Goal: Use online tool/utility: Utilize a website feature to perform a specific function

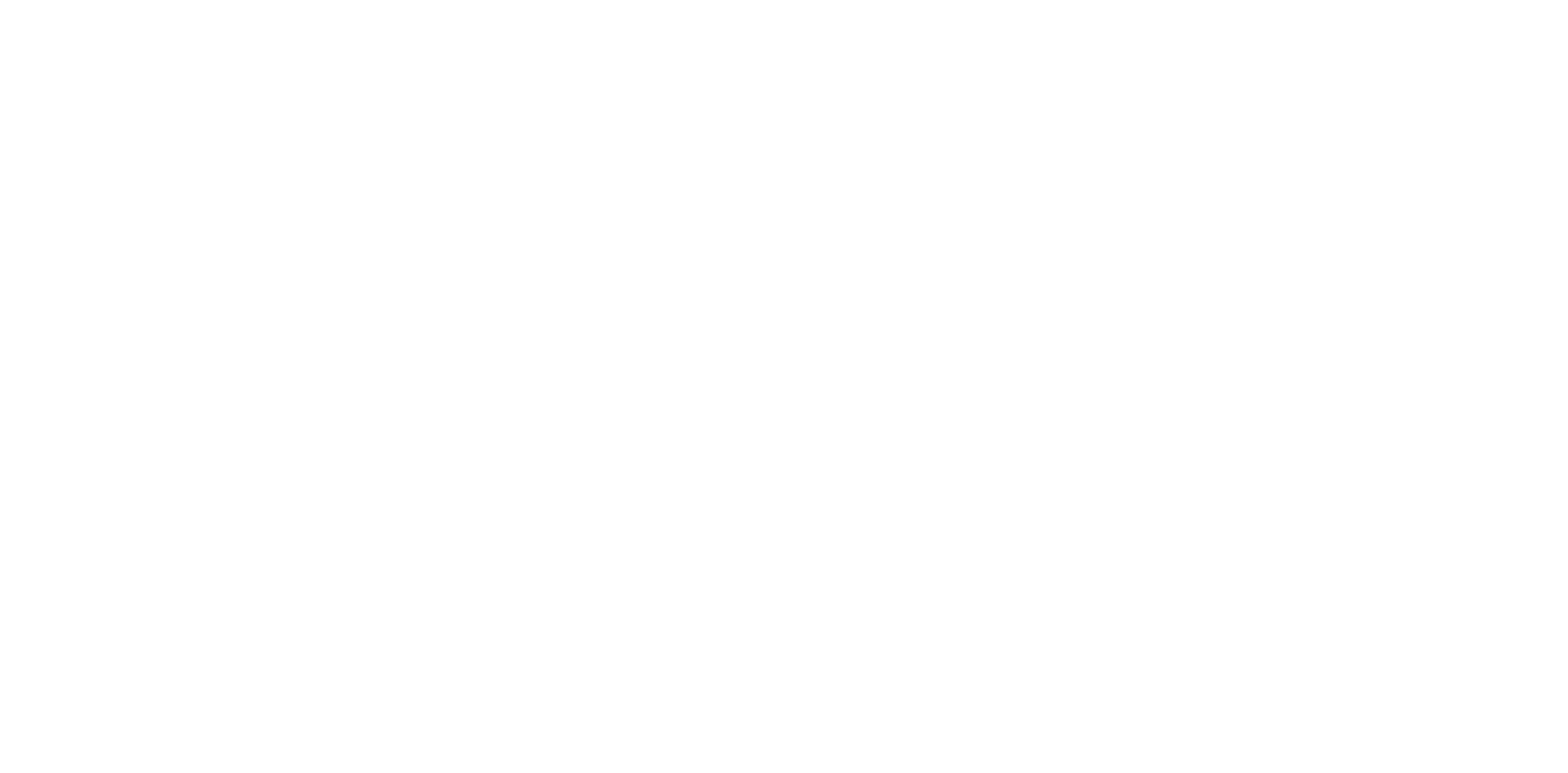
click at [278, 575] on body at bounding box center [784, 386] width 1568 height 773
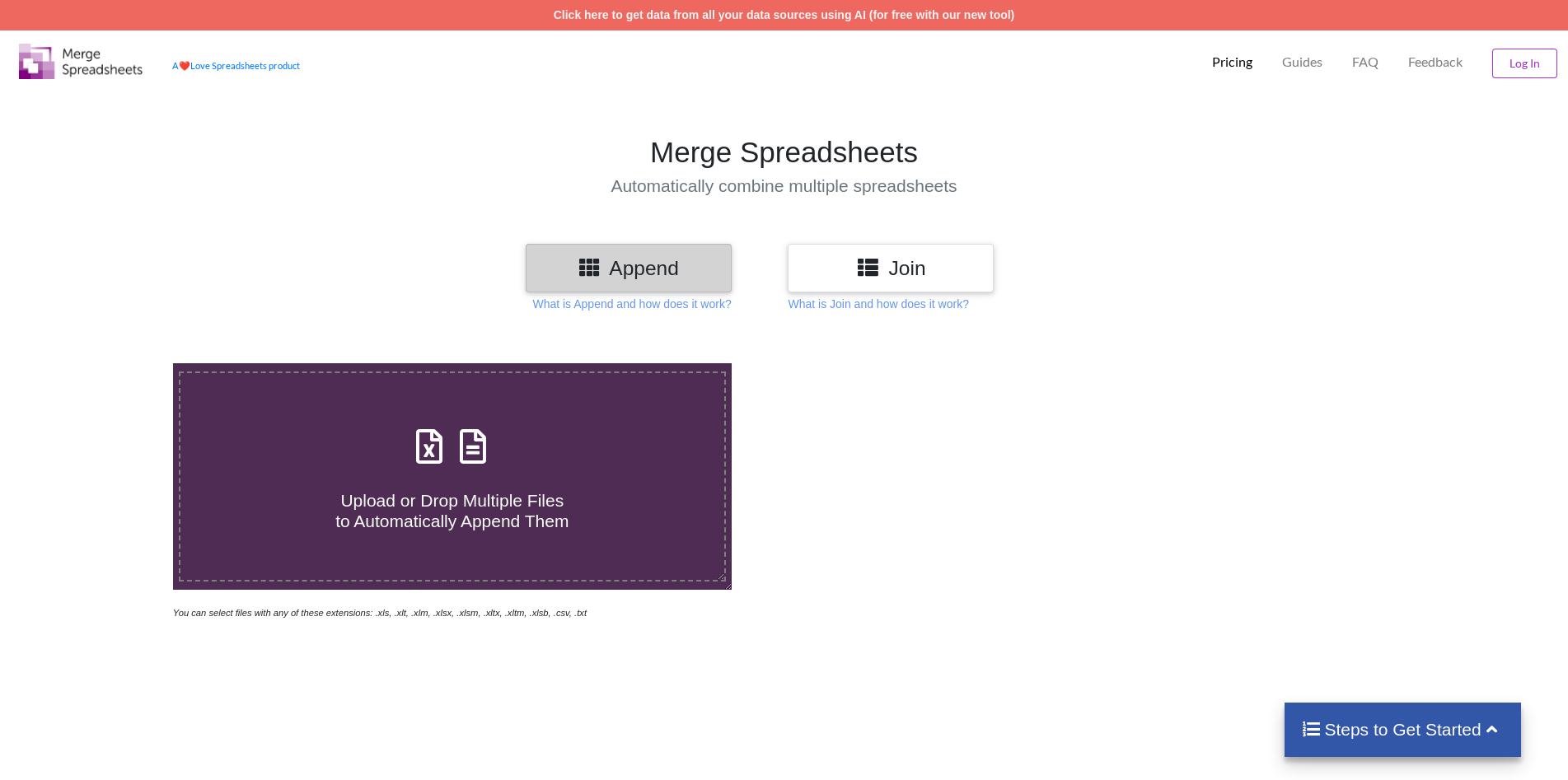
click at [890, 259] on h3 "Join" at bounding box center [891, 268] width 181 height 24
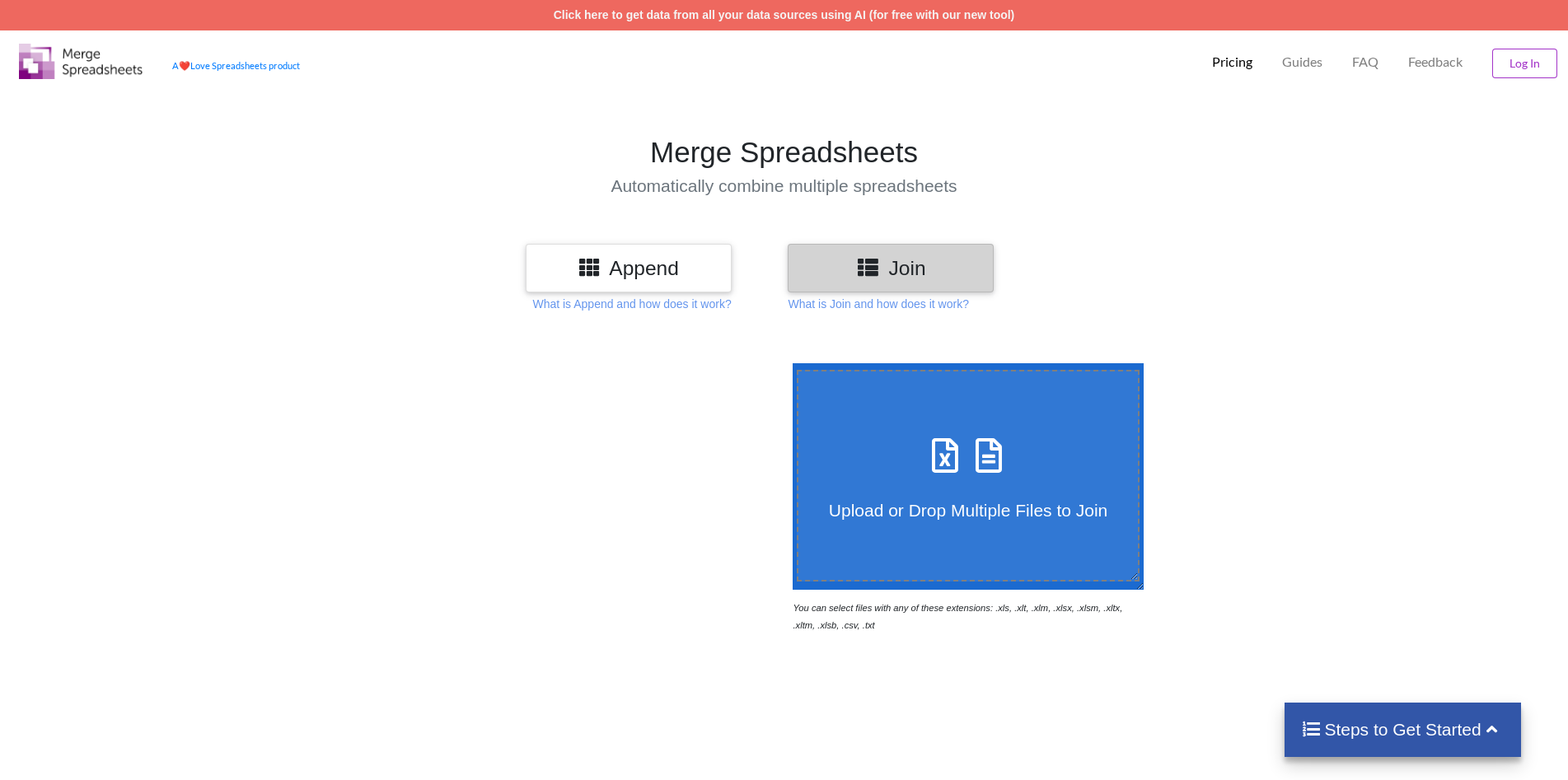
click at [916, 259] on h3 "Join" at bounding box center [891, 268] width 181 height 24
click at [953, 449] on icon at bounding box center [945, 447] width 41 height 35
click at [789, 363] on input "Upload or Drop Multiple Files to Join" at bounding box center [789, 363] width 0 height 0
type input "C:\fakepath\1- 50 Active_Farmer_List (6).xls"
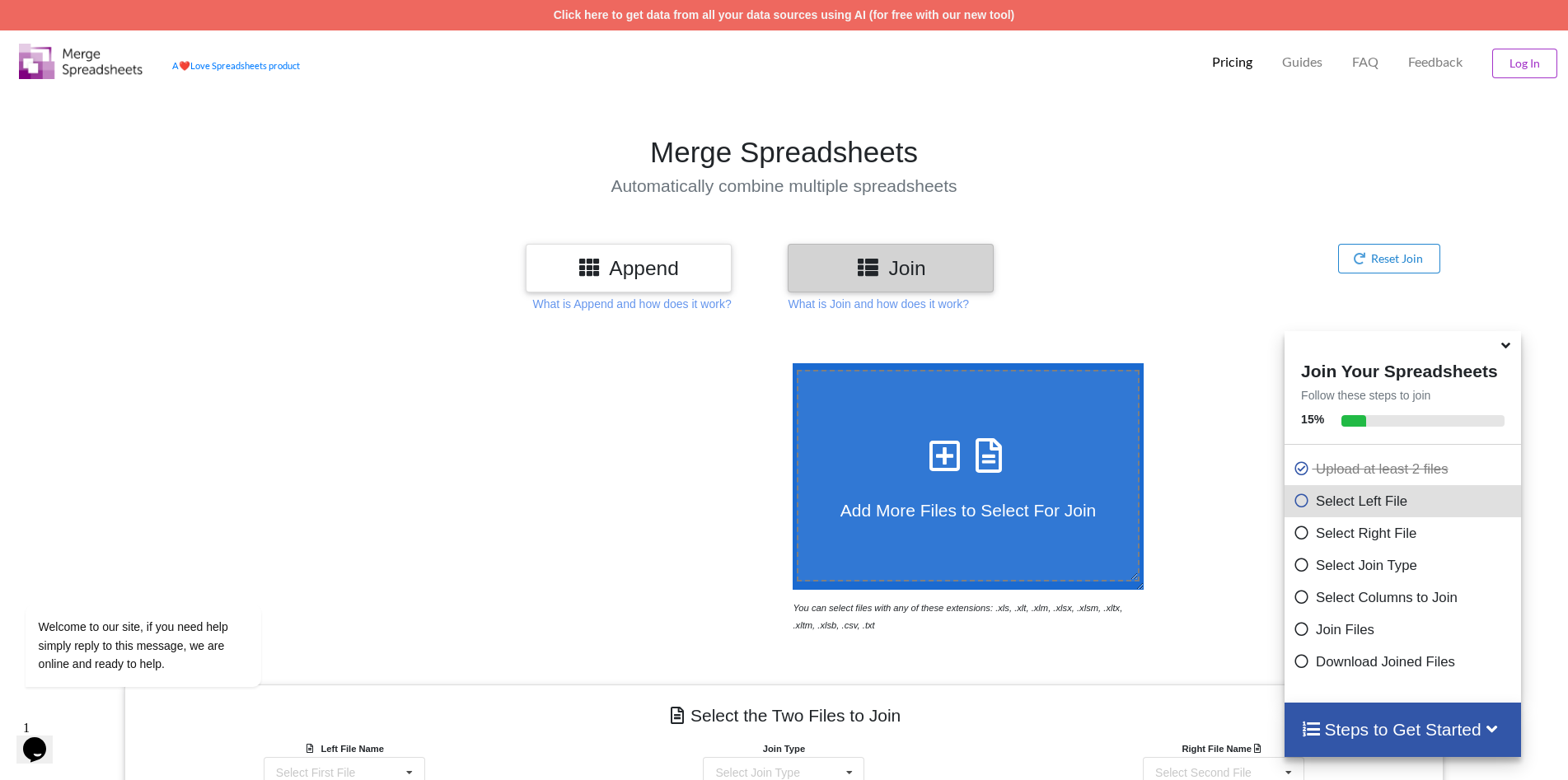
click at [1414, 736] on h4 "Steps to Get Started" at bounding box center [1402, 729] width 204 height 21
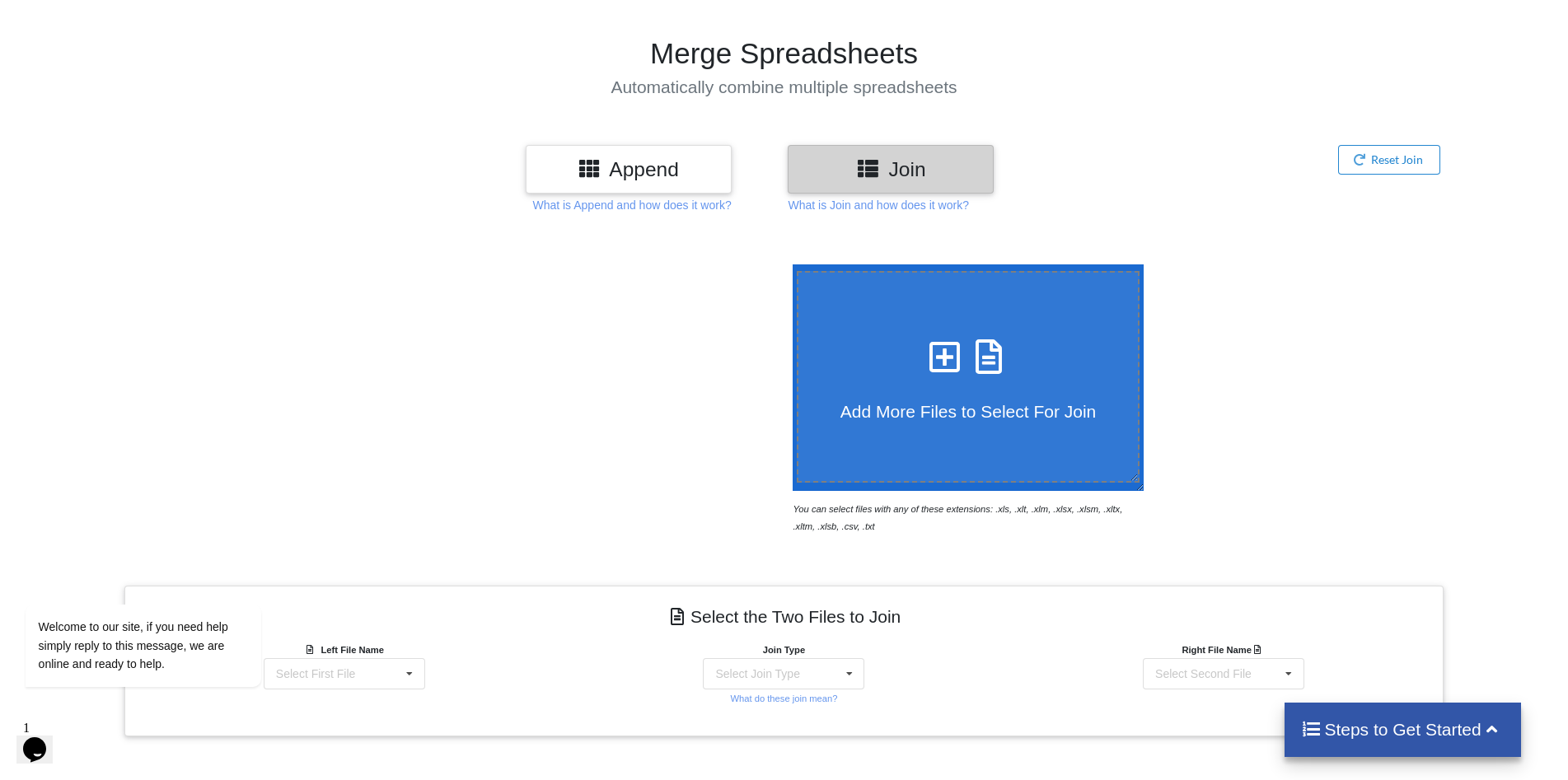
scroll to position [82, 0]
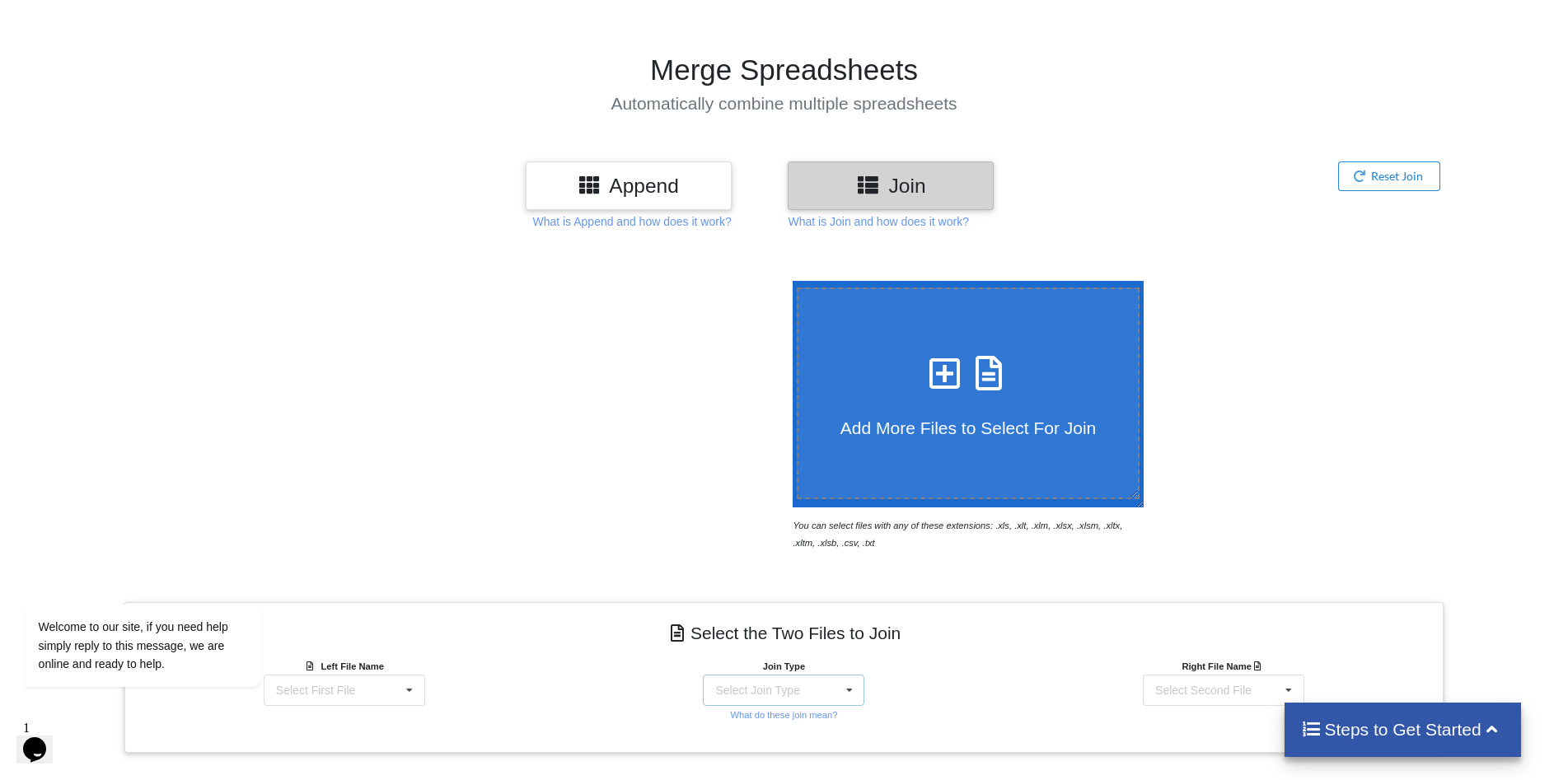
click at [845, 682] on icon at bounding box center [850, 690] width 25 height 30
click at [1491, 732] on icon at bounding box center [1491, 727] width 21 height 17
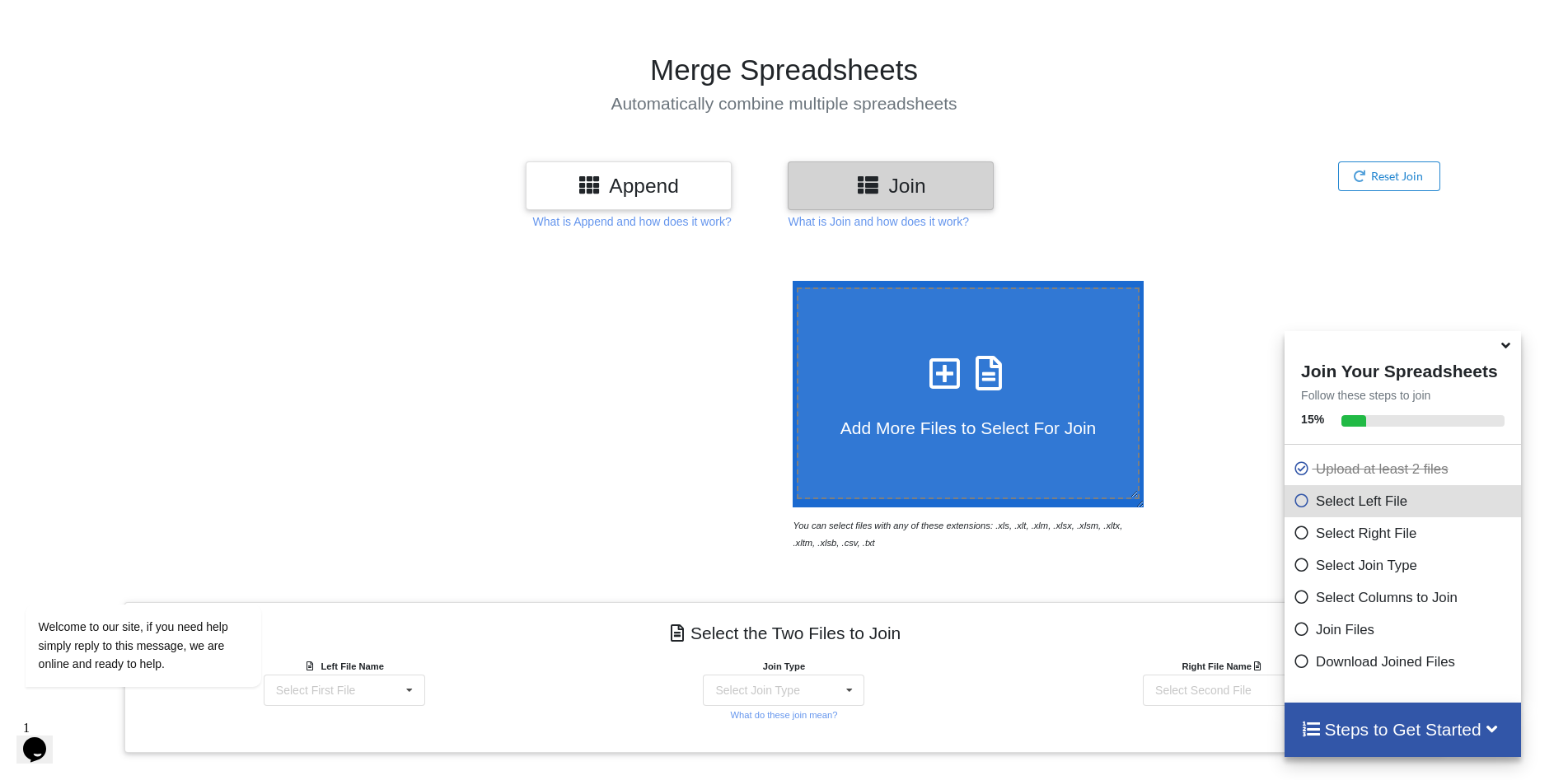
drag, startPoint x: 1358, startPoint y: 428, endPoint x: 1421, endPoint y: 431, distance: 63.1
click at [1421, 427] on div at bounding box center [1422, 421] width 162 height 12
click at [1065, 634] on h4 "Select the Two Files to Join" at bounding box center [784, 633] width 1294 height 37
click at [1211, 420] on div "Add More Files to Select For Join You can select files with any of these extens…" at bounding box center [1115, 416] width 663 height 270
click at [1293, 664] on icon at bounding box center [1301, 658] width 16 height 14
